Goal: Information Seeking & Learning: Learn about a topic

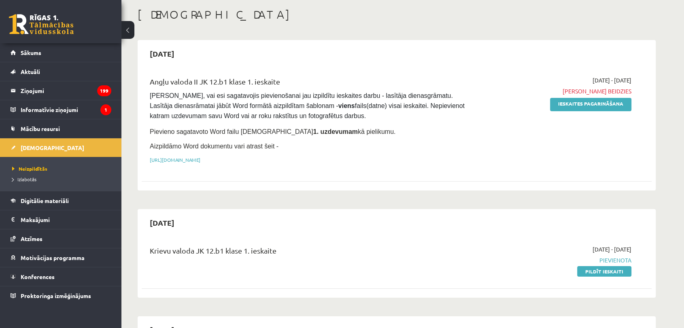
scroll to position [45, 0]
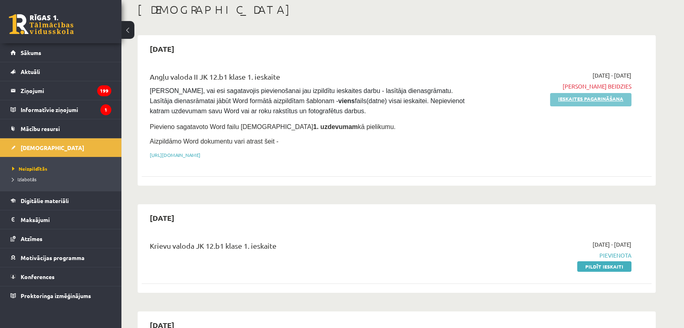
click at [571, 103] on link "Ieskaites pagarināšana" at bounding box center [590, 99] width 81 height 13
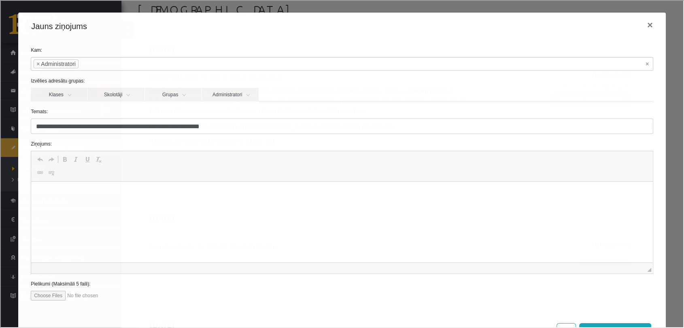
scroll to position [0, 0]
click at [644, 25] on button "×" at bounding box center [649, 24] width 19 height 23
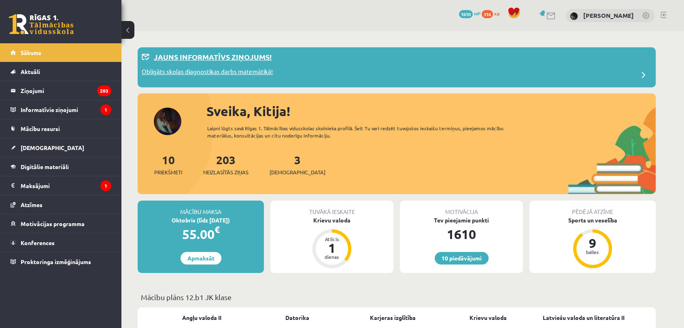
click at [242, 74] on p "Obligāts skolas diagnostikas darbs matemātikā!" at bounding box center [207, 72] width 131 height 11
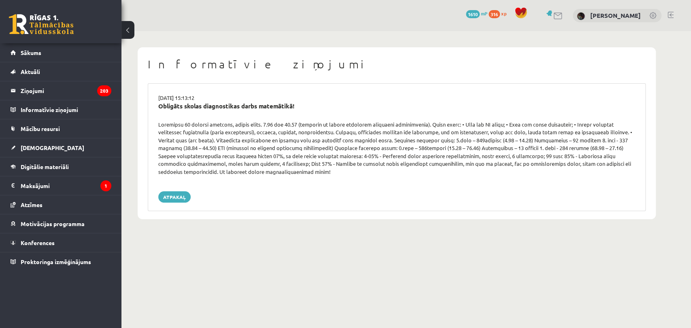
click at [181, 190] on div "14.10.2025 15:13:12 Obligāts skolas diagnostikas darbs matemātikā! Atpakaļ" at bounding box center [397, 147] width 498 height 128
click at [90, 74] on link "Aktuāli" at bounding box center [61, 71] width 101 height 19
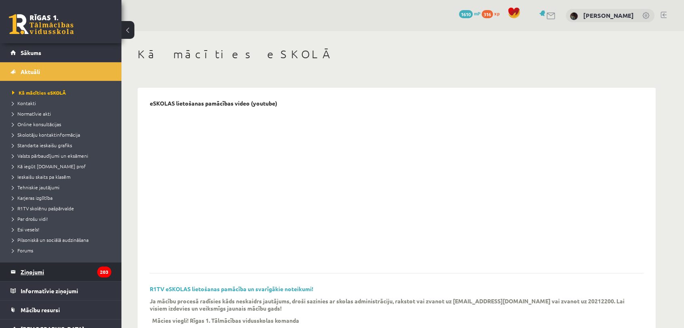
click at [74, 268] on legend "Ziņojumi 203" at bounding box center [66, 272] width 91 height 19
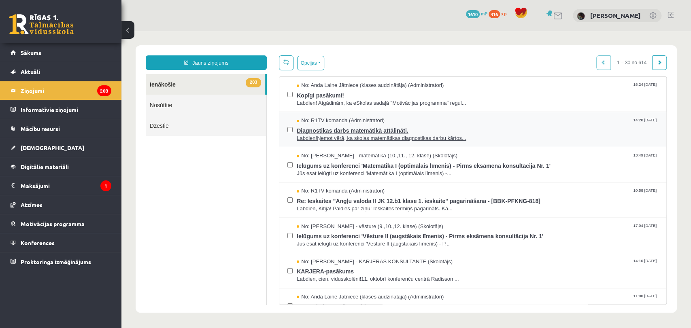
click at [469, 140] on span "Labdien!Ņemot vērā, ka skolas matemātikas diagnostikas darbu kārtos..." at bounding box center [478, 139] width 362 height 8
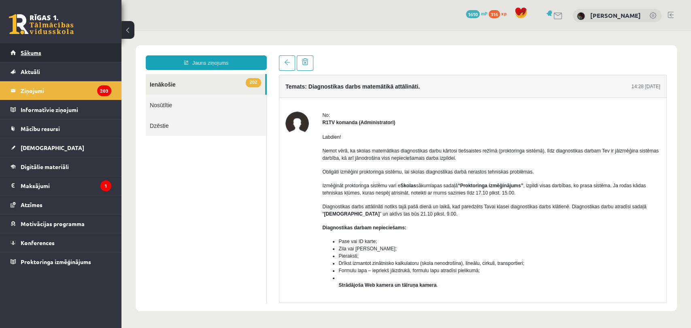
click at [90, 55] on link "Sākums" at bounding box center [61, 52] width 101 height 19
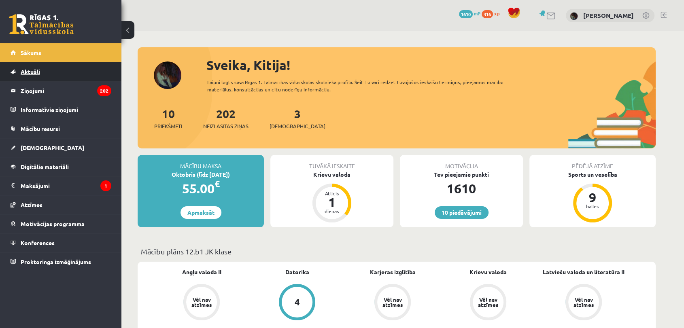
click at [66, 70] on link "Aktuāli" at bounding box center [61, 71] width 101 height 19
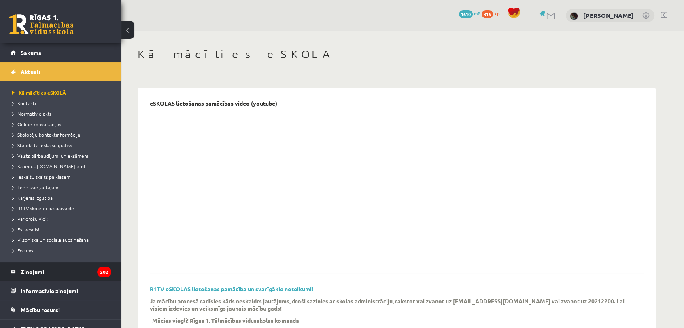
click at [79, 272] on legend "Ziņojumi 202" at bounding box center [66, 272] width 91 height 19
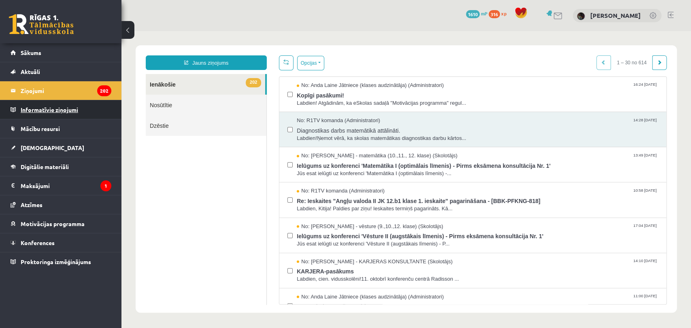
click at [79, 108] on legend "Informatīvie ziņojumi 0" at bounding box center [66, 109] width 91 height 19
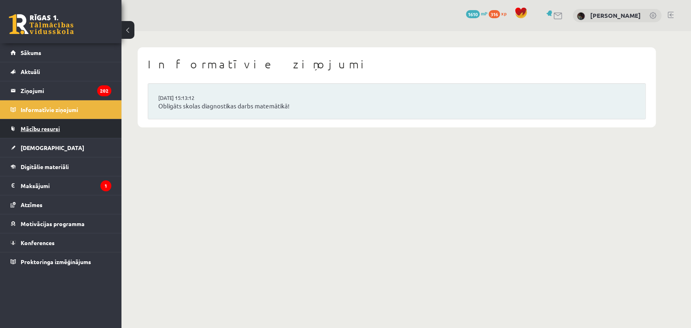
click at [79, 127] on link "Mācību resursi" at bounding box center [61, 128] width 101 height 19
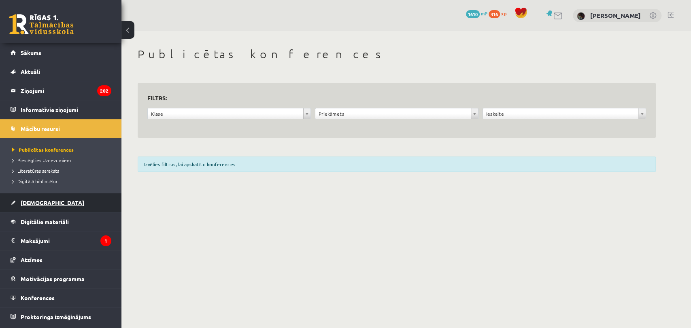
click at [72, 205] on link "[DEMOGRAPHIC_DATA]" at bounding box center [61, 203] width 101 height 19
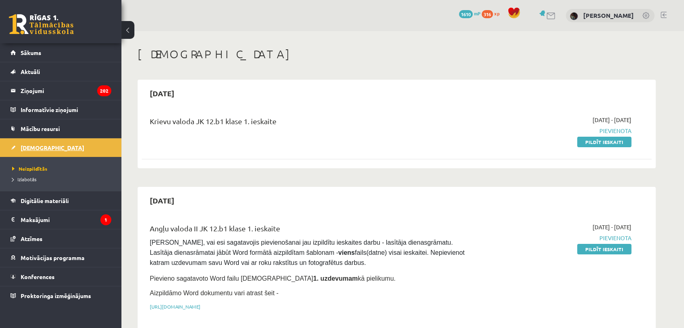
click at [31, 147] on span "[DEMOGRAPHIC_DATA]" at bounding box center [53, 147] width 64 height 7
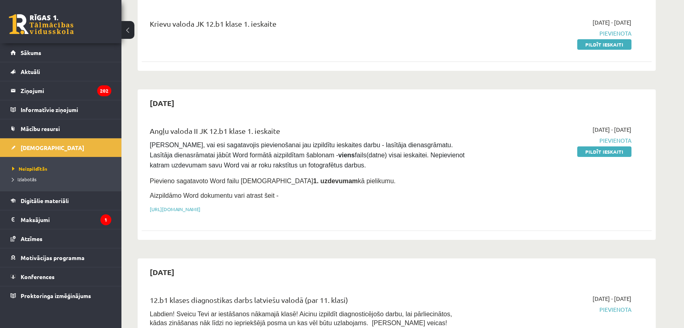
scroll to position [145, 0]
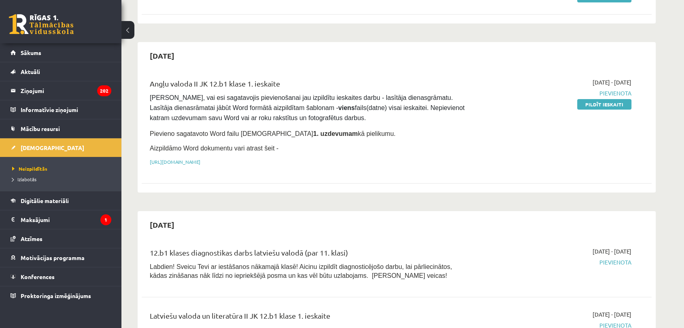
click at [338, 155] on div "Angļu valoda II JK 12.b1 klase 1. ieskaite Pārliecinies, vai esi sagatavojis pi…" at bounding box center [308, 124] width 329 height 92
click at [331, 163] on p "[URL][DOMAIN_NAME]" at bounding box center [308, 161] width 317 height 7
click at [200, 159] on link "[URL][DOMAIN_NAME]" at bounding box center [175, 162] width 51 height 6
click at [73, 99] on legend "Ziņojumi 202" at bounding box center [66, 90] width 91 height 19
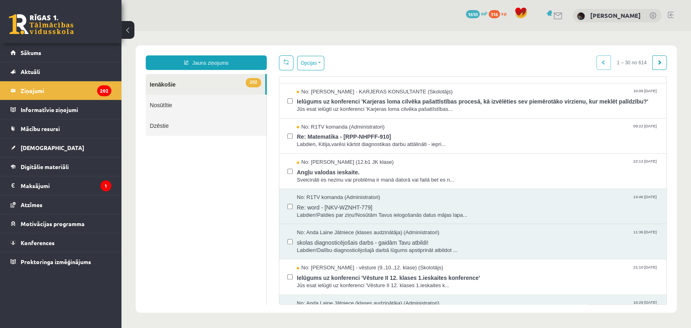
scroll to position [532, 0]
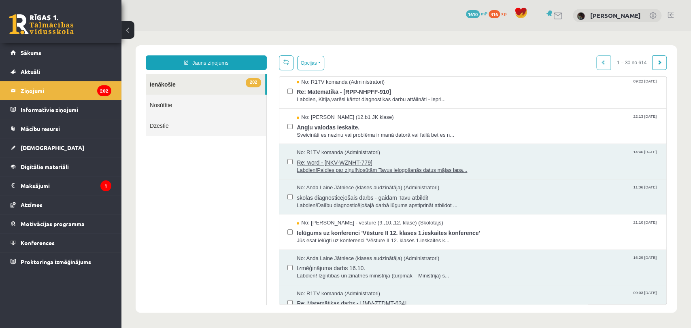
click at [421, 164] on span "Re: word - [NKV-WZNHT-779]" at bounding box center [478, 162] width 362 height 10
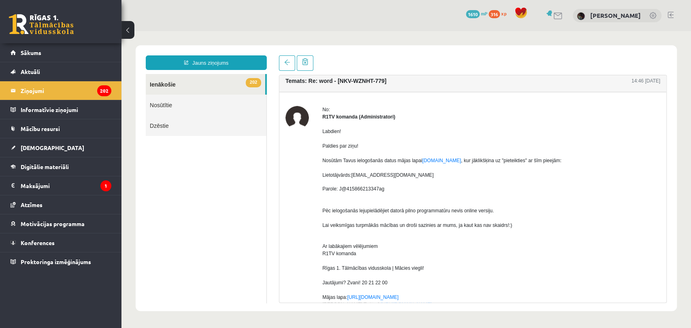
scroll to position [6, 0]
click at [432, 160] on link "www.office.com" at bounding box center [441, 160] width 39 height 6
